Goal: Browse casually: Explore the website without a specific task or goal

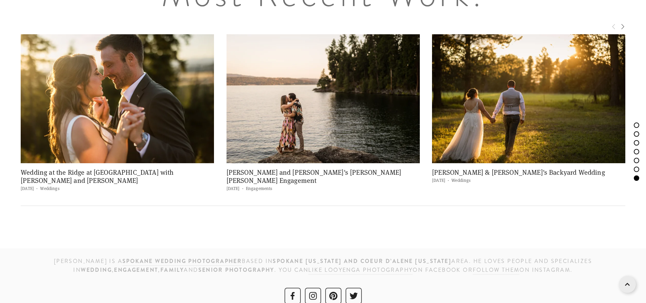
scroll to position [3079, 0]
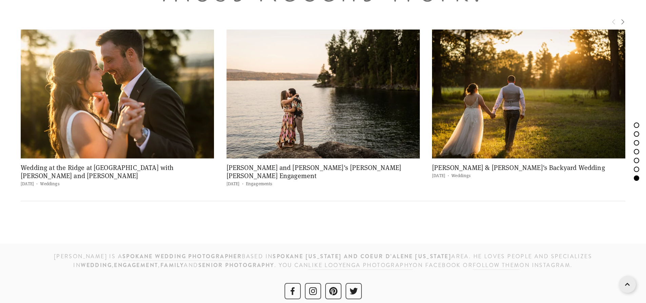
click at [168, 110] on img at bounding box center [117, 94] width 193 height 129
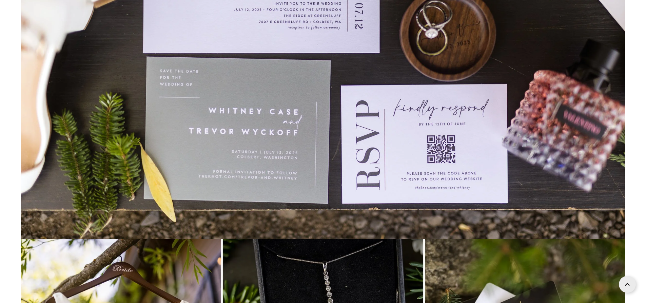
scroll to position [3541, 0]
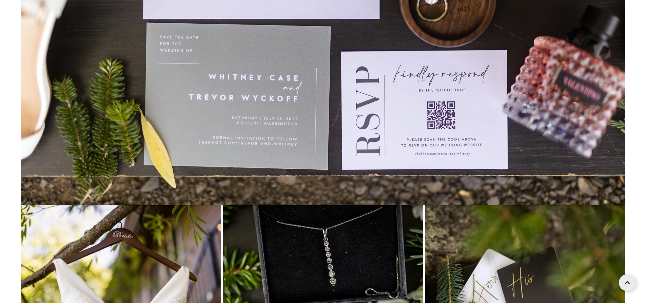
click at [626, 287] on icon at bounding box center [627, 282] width 5 height 17
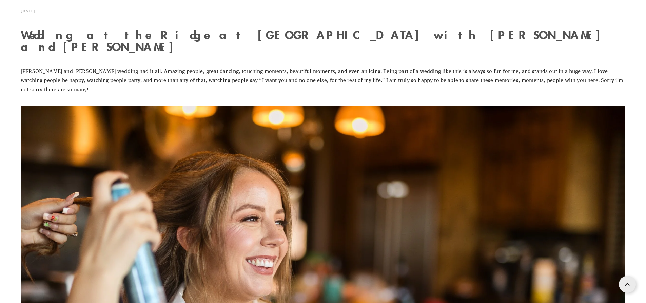
scroll to position [0, 0]
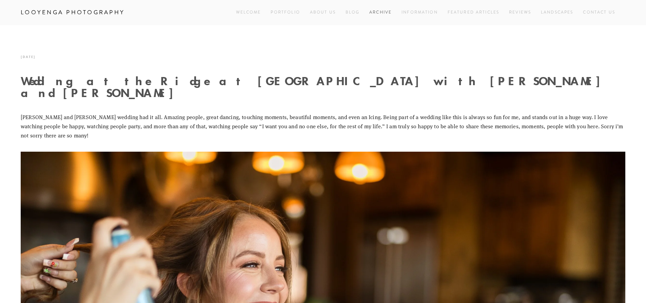
click at [383, 11] on link "Archive" at bounding box center [380, 12] width 22 height 9
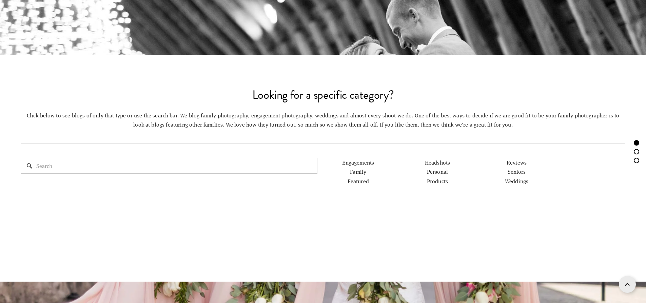
scroll to position [340, 0]
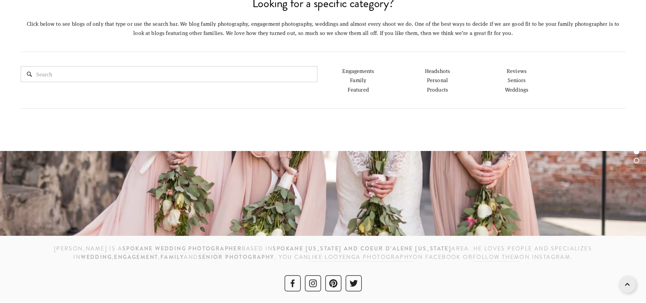
click at [363, 70] on link "Engagements" at bounding box center [358, 70] width 32 height 7
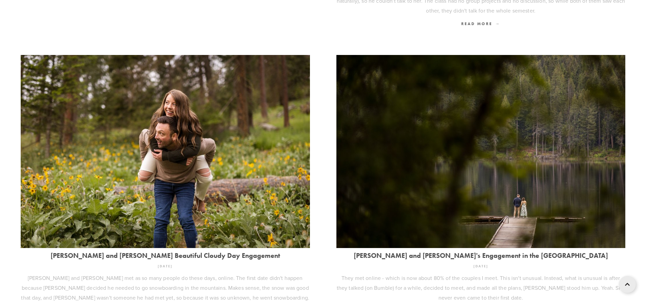
scroll to position [509, 0]
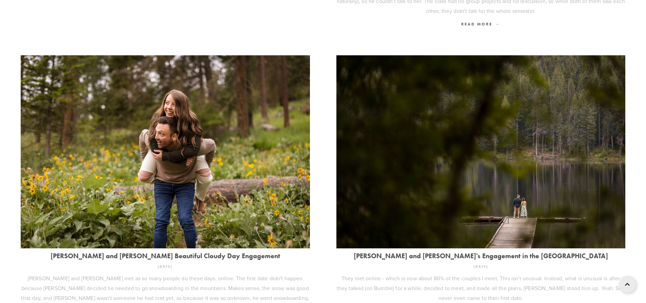
click at [227, 142] on img at bounding box center [165, 151] width 289 height 193
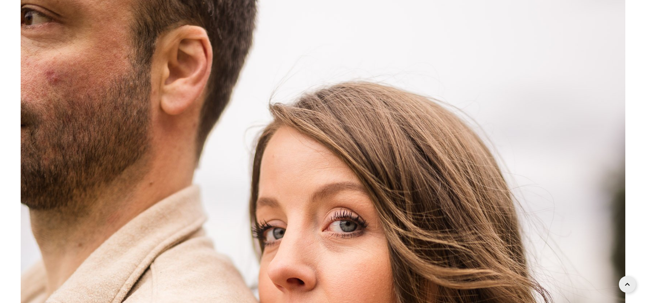
scroll to position [11807, 0]
